Goal: Find specific page/section: Find specific page/section

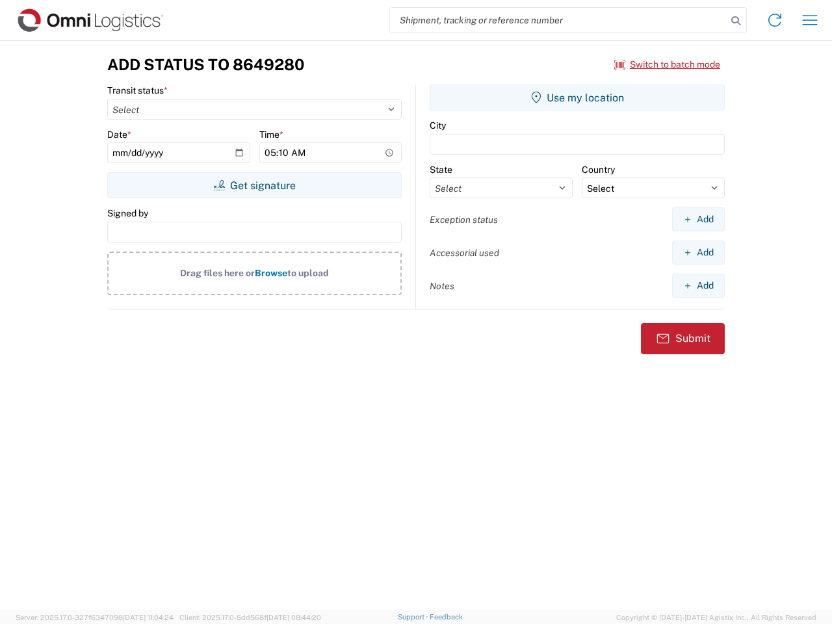
click at [558, 20] on input "search" at bounding box center [558, 20] width 337 height 25
click at [736, 21] on icon at bounding box center [736, 21] width 18 height 18
click at [775, 20] on icon at bounding box center [774, 20] width 21 height 21
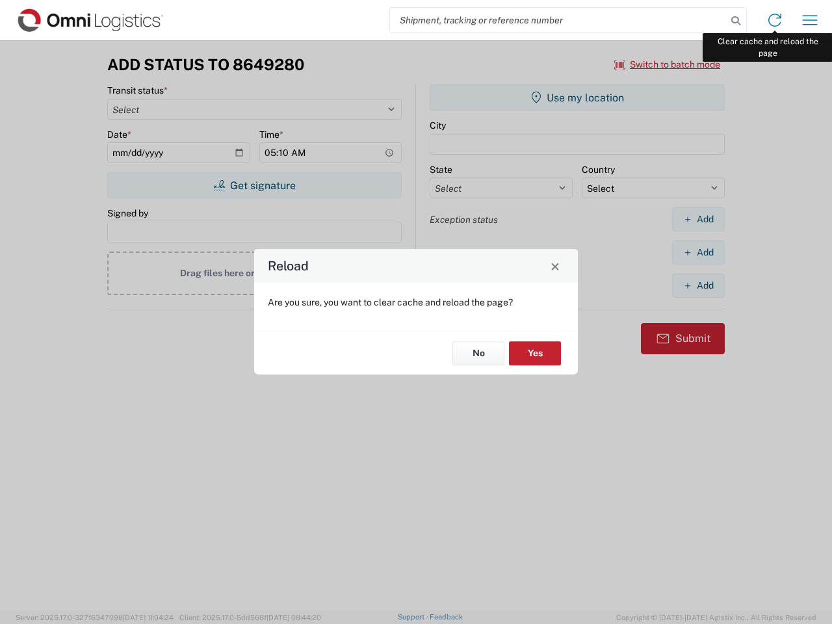
click at [810, 20] on div "Reload Are you sure, you want to clear cache and reload the page? No Yes" at bounding box center [416, 312] width 832 height 624
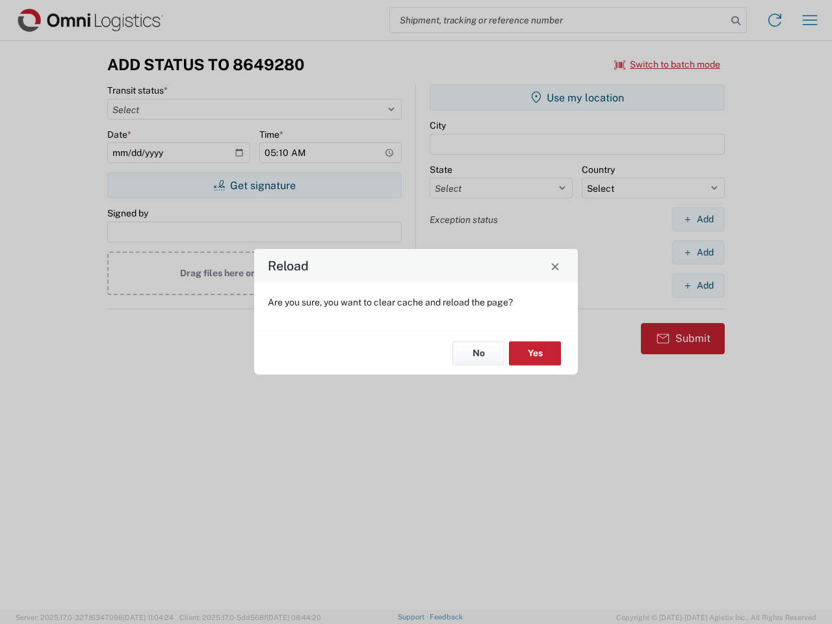
click at [667, 64] on div "Reload Are you sure, you want to clear cache and reload the page? No Yes" at bounding box center [416, 312] width 832 height 624
click at [254, 185] on div "Reload Are you sure, you want to clear cache and reload the page? No Yes" at bounding box center [416, 312] width 832 height 624
click at [577, 97] on div "Reload Are you sure, you want to clear cache and reload the page? No Yes" at bounding box center [416, 312] width 832 height 624
click at [698, 219] on div "Reload Are you sure, you want to clear cache and reload the page? No Yes" at bounding box center [416, 312] width 832 height 624
click at [698, 252] on div "Reload Are you sure, you want to clear cache and reload the page? No Yes" at bounding box center [416, 312] width 832 height 624
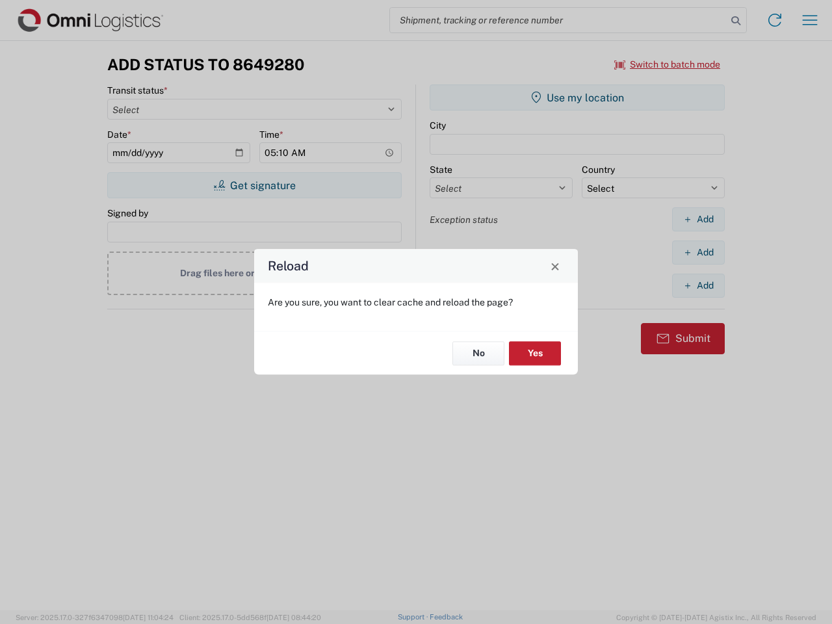
click at [698, 285] on div "Reload Are you sure, you want to clear cache and reload the page? No Yes" at bounding box center [416, 312] width 832 height 624
